Goal: Find specific page/section: Find specific page/section

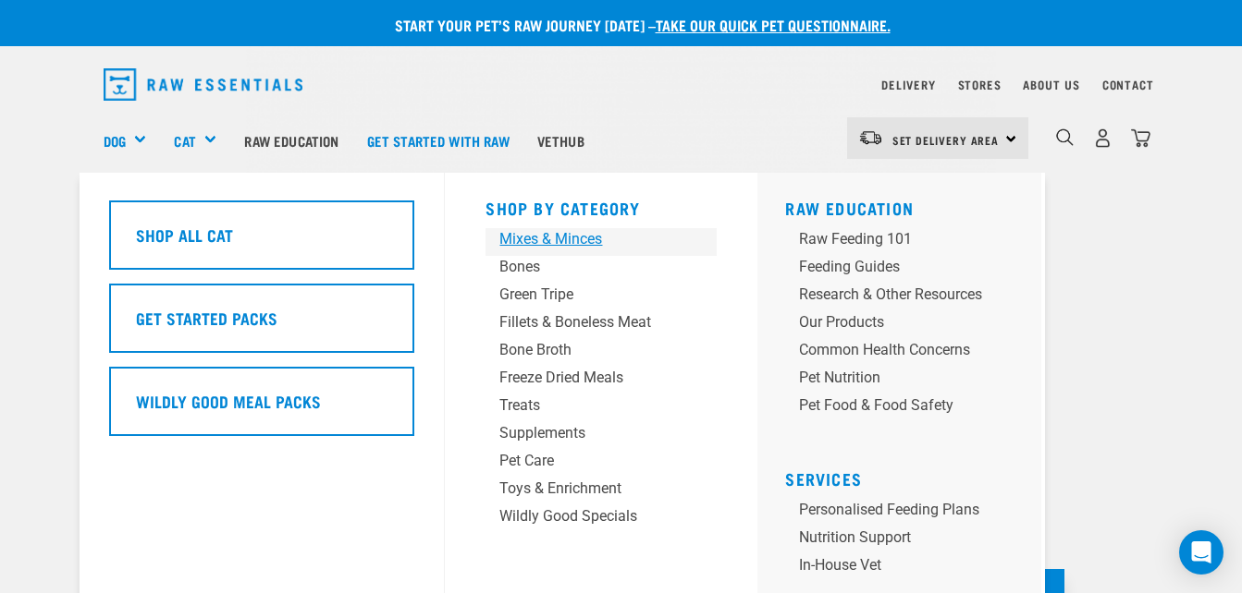
click at [521, 241] on div "Mixes & Minces" at bounding box center [585, 239] width 173 height 22
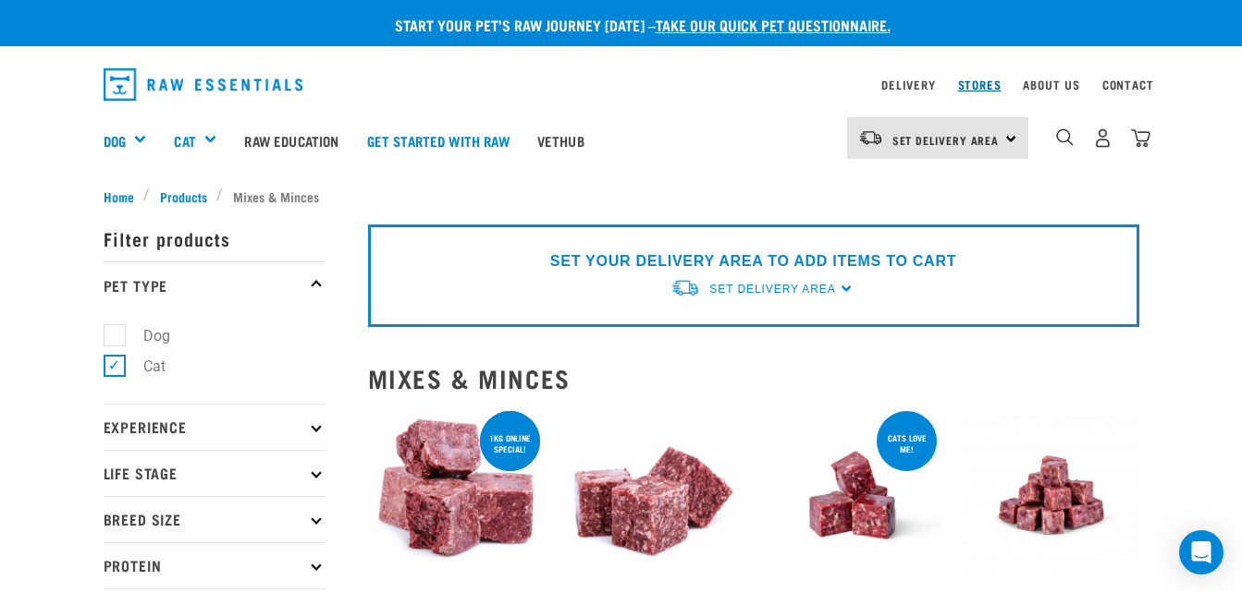
click at [988, 81] on link "Stores" at bounding box center [979, 84] width 43 height 6
